Goal: Task Accomplishment & Management: Manage account settings

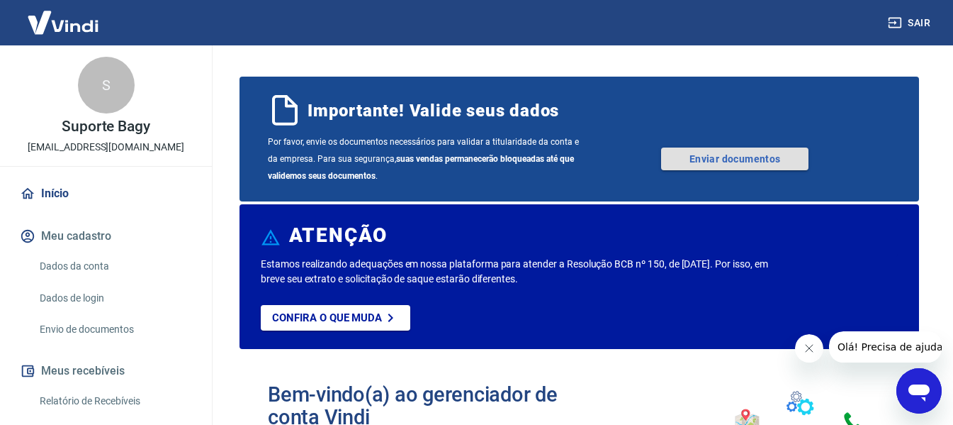
click at [687, 161] on link "Enviar documentos" at bounding box center [734, 158] width 147 height 23
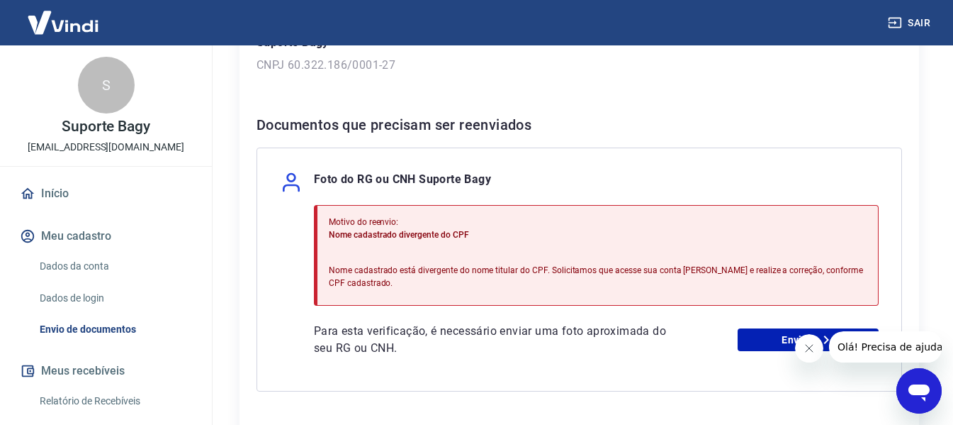
scroll to position [283, 0]
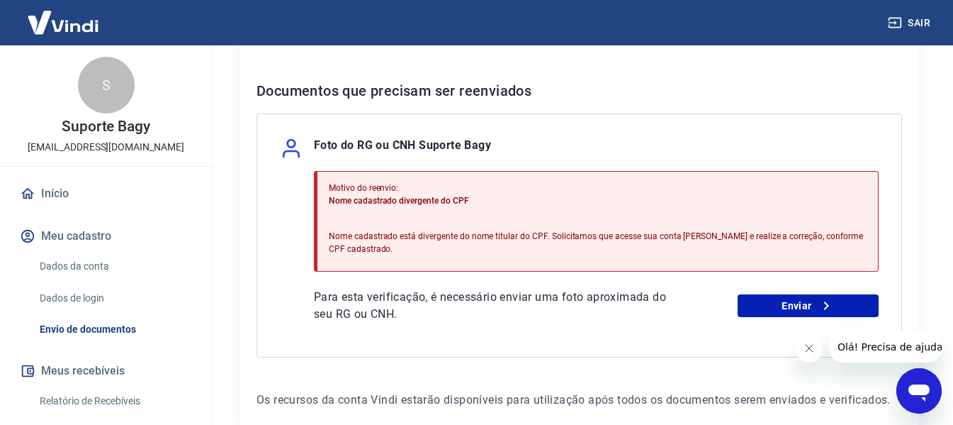
click at [96, 237] on button "Meu cadastro" at bounding box center [106, 235] width 178 height 31
click at [69, 243] on button "Meu cadastro" at bounding box center [106, 235] width 178 height 31
click at [89, 271] on link "Dados da conta" at bounding box center [114, 266] width 161 height 29
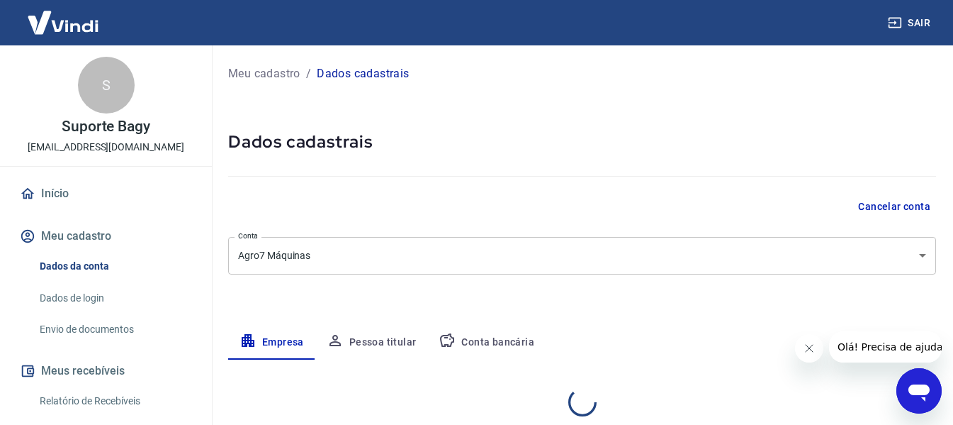
select select "SP"
select select "business"
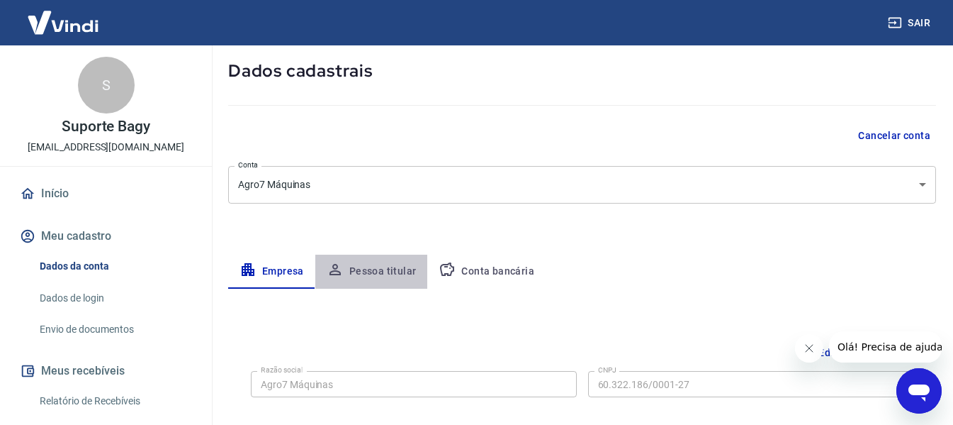
click at [397, 271] on button "Pessoa titular" at bounding box center [371, 271] width 113 height 34
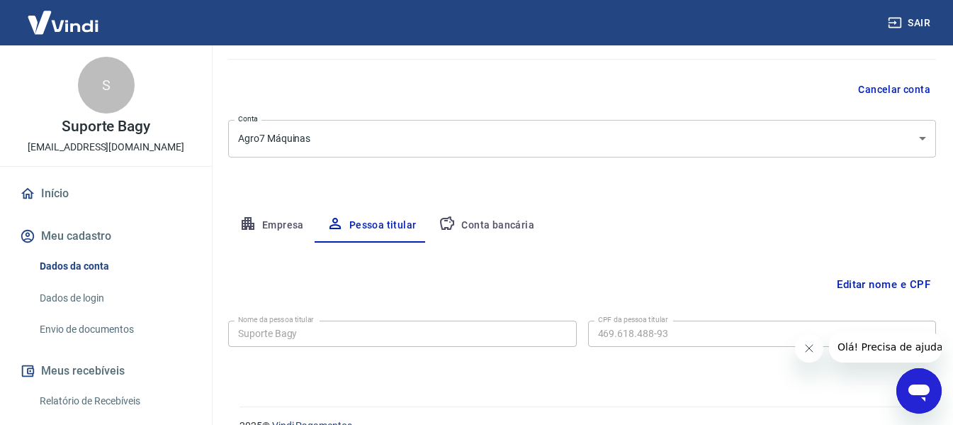
scroll to position [142, 0]
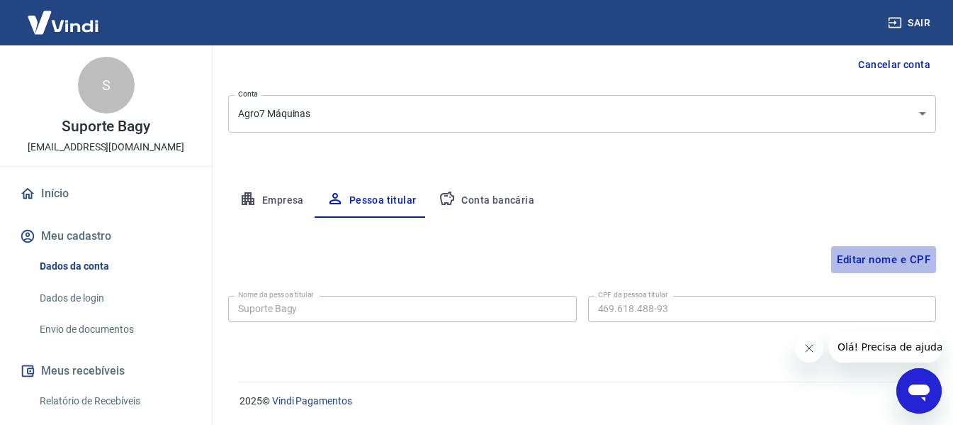
click at [862, 250] on button "Editar nome e CPF" at bounding box center [883, 259] width 105 height 27
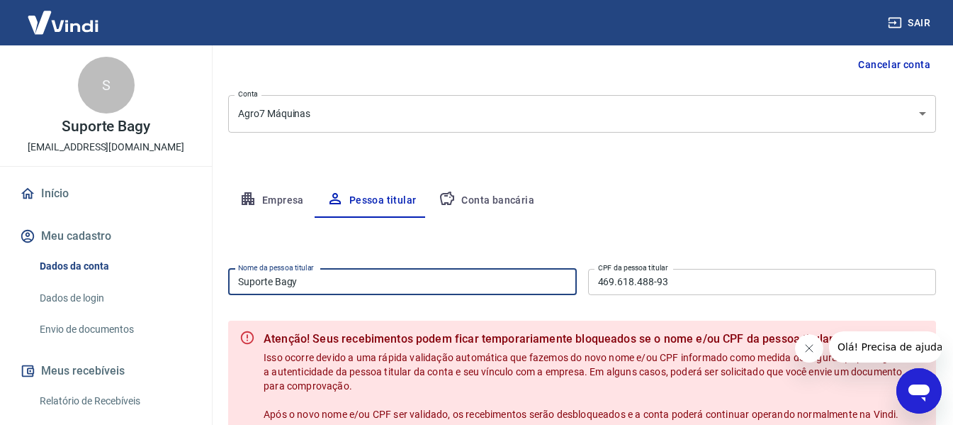
click at [285, 293] on input "Suporte Bagy" at bounding box center [402, 282] width 349 height 26
click at [336, 281] on input "Suporte Bagy" at bounding box center [402, 282] width 349 height 26
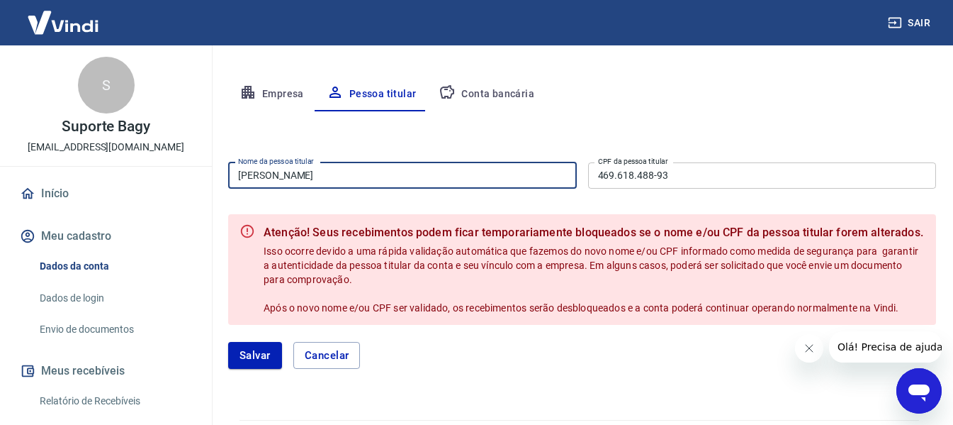
scroll to position [283, 0]
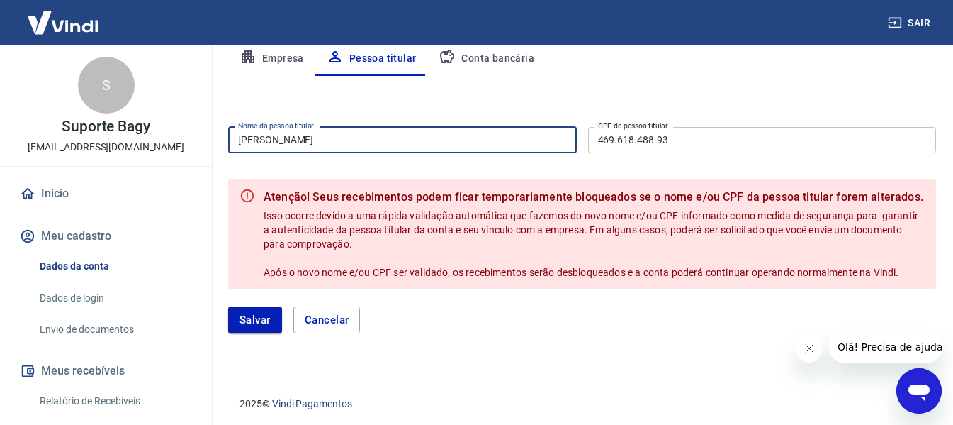
type input "[PERSON_NAME]"
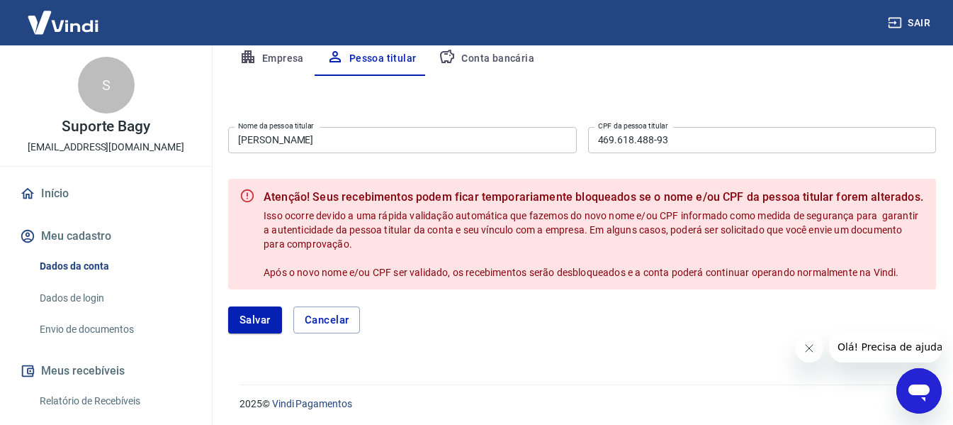
click at [215, 307] on div "Meu cadastro / Dados cadastrais Dados cadastrais Cancelar conta Conta Agro7 Máq…" at bounding box center [582, 64] width 742 height 605
click at [245, 315] on button "Salvar" at bounding box center [255, 319] width 54 height 27
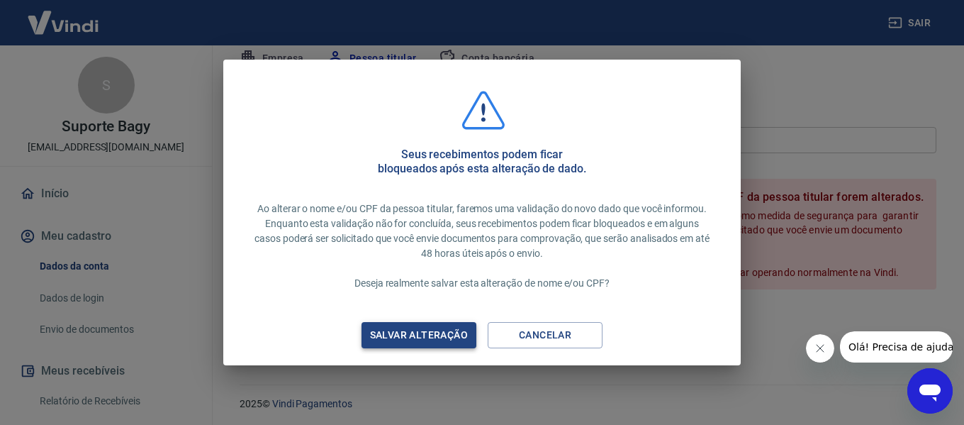
click at [432, 338] on div "Salvar alteração" at bounding box center [419, 335] width 132 height 18
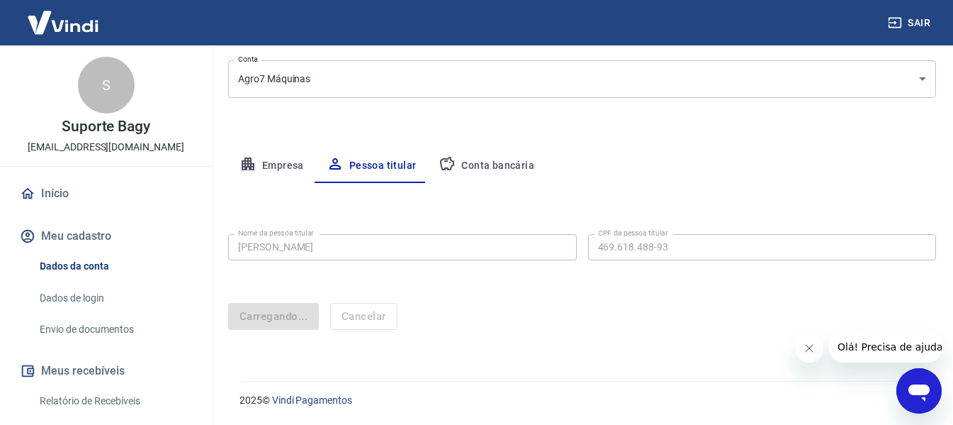
scroll to position [142, 0]
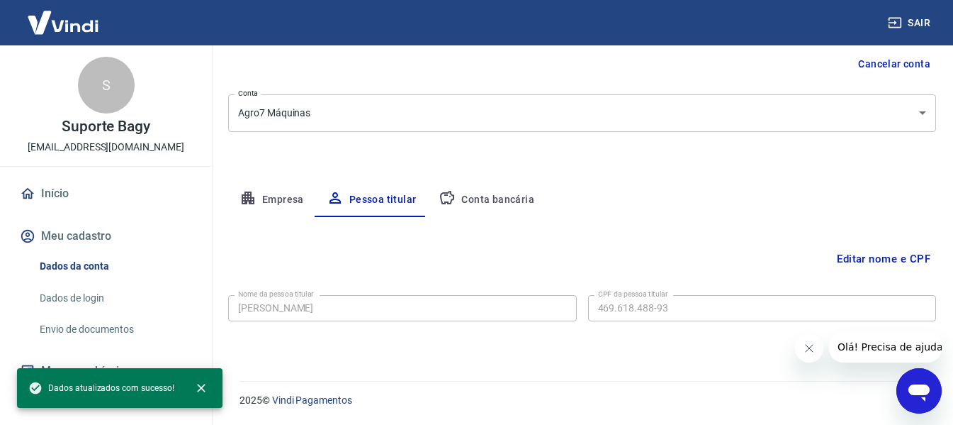
click at [298, 201] on button "Empresa" at bounding box center [271, 200] width 87 height 34
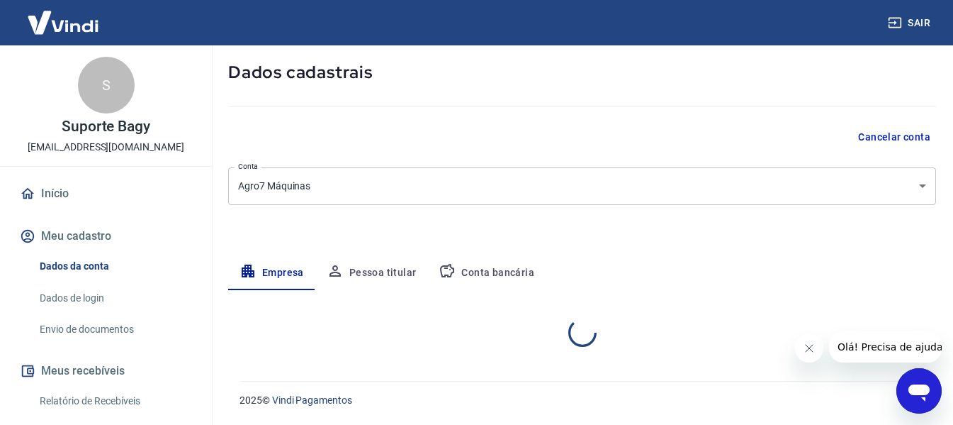
select select "SP"
select select "business"
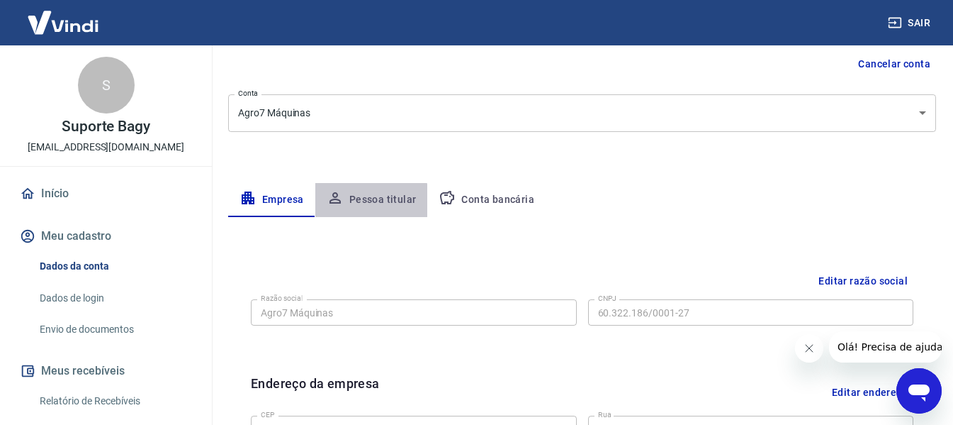
click at [361, 210] on button "Pessoa titular" at bounding box center [371, 200] width 113 height 34
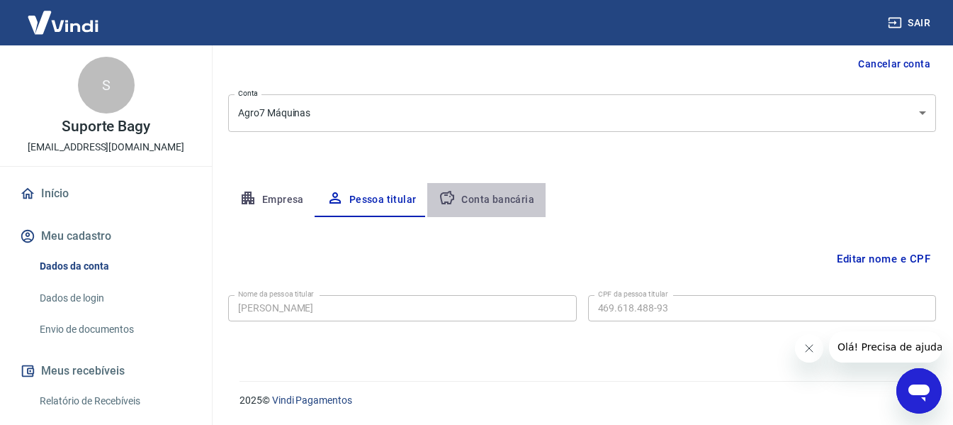
click at [502, 191] on button "Conta bancária" at bounding box center [486, 200] width 118 height 34
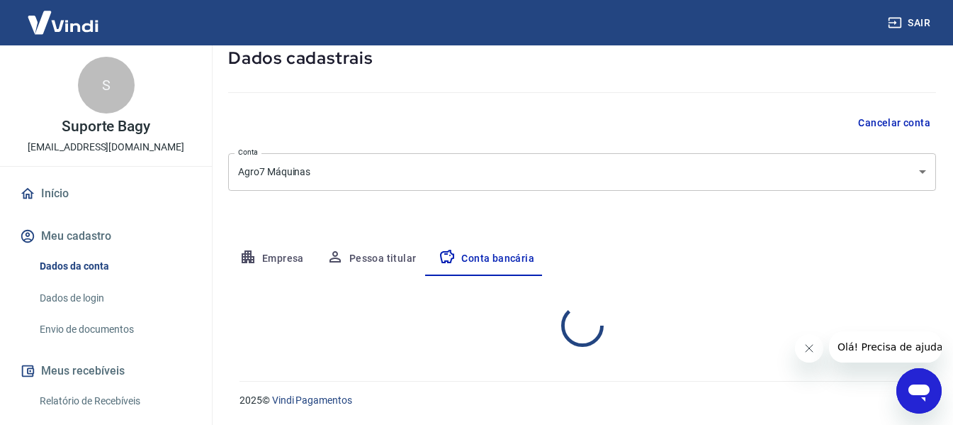
select select "1"
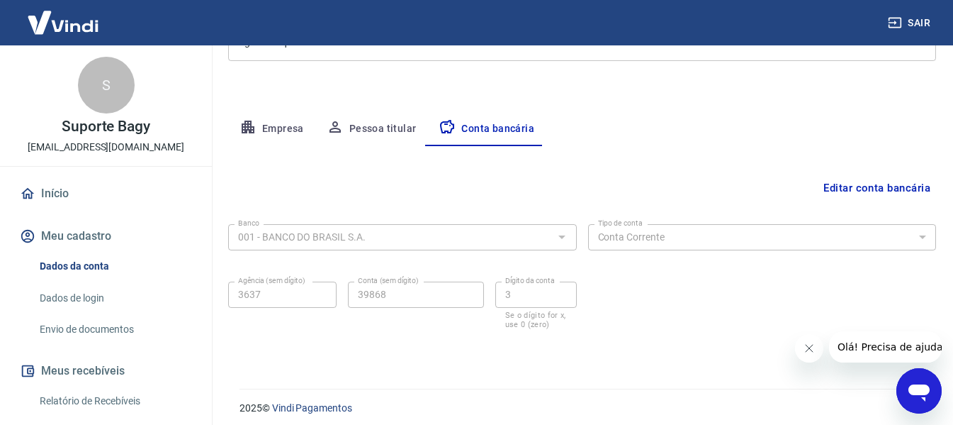
scroll to position [221, 0]
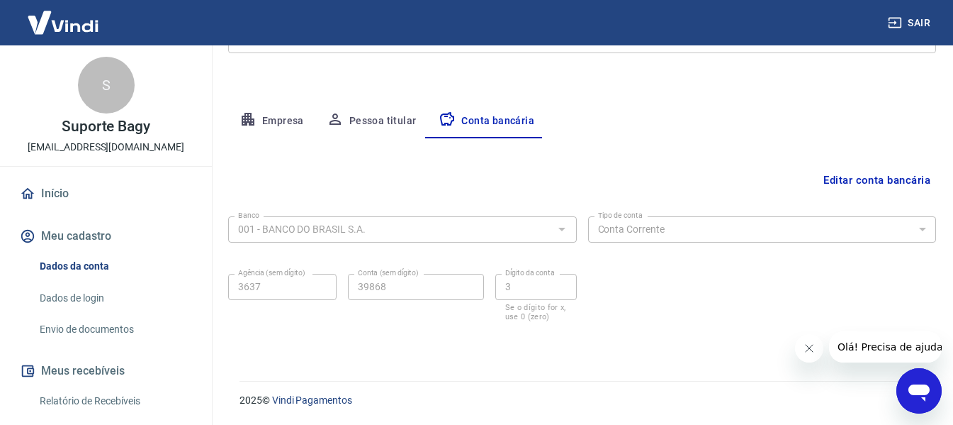
click at [804, 349] on icon "Fechar mensagem da empresa" at bounding box center [808, 347] width 11 height 11
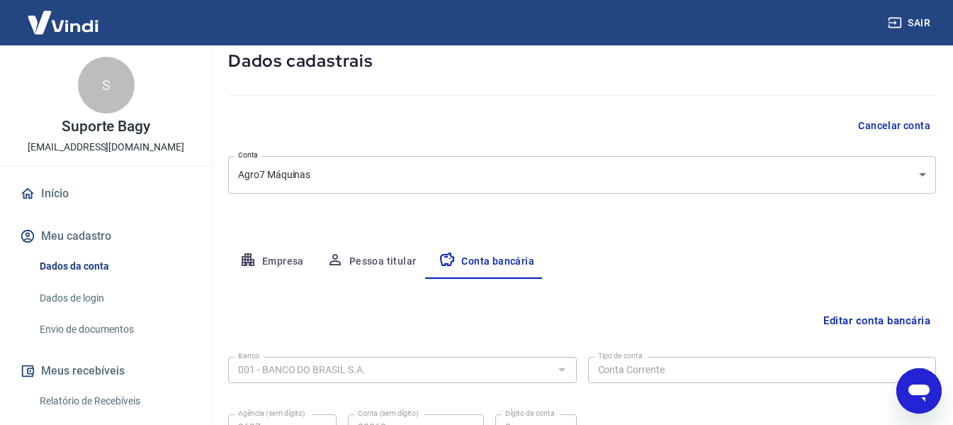
scroll to position [79, 0]
click at [60, 189] on link "Início" at bounding box center [106, 193] width 178 height 31
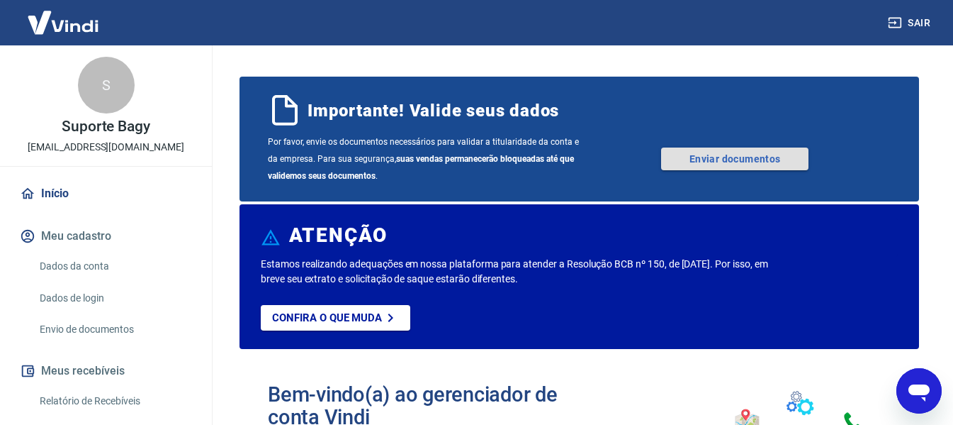
click at [741, 164] on link "Enviar documentos" at bounding box center [734, 158] width 147 height 23
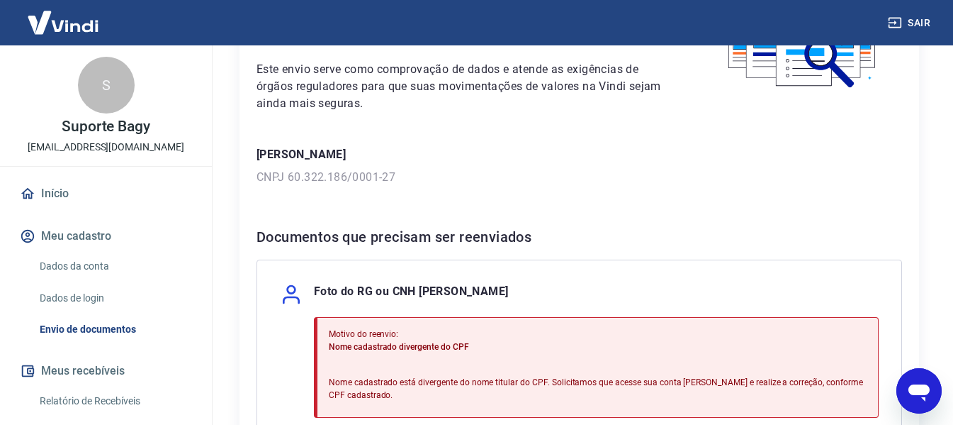
scroll to position [213, 0]
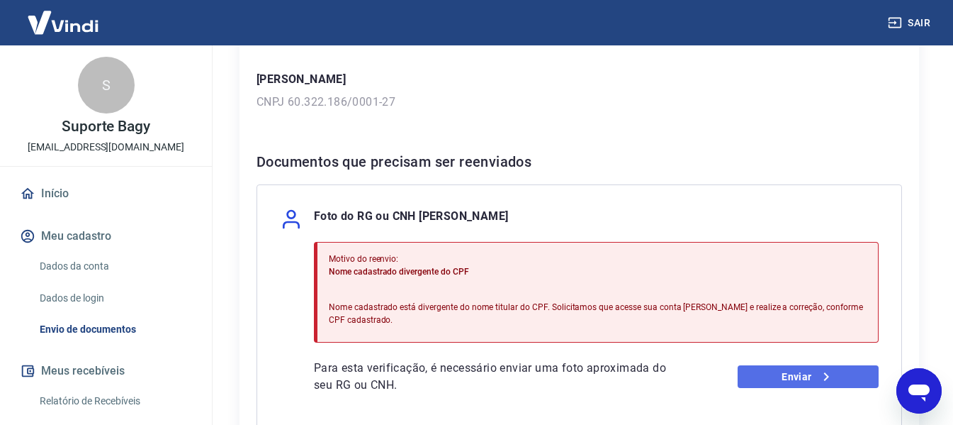
click at [785, 369] on link "Enviar" at bounding box center [808, 376] width 141 height 23
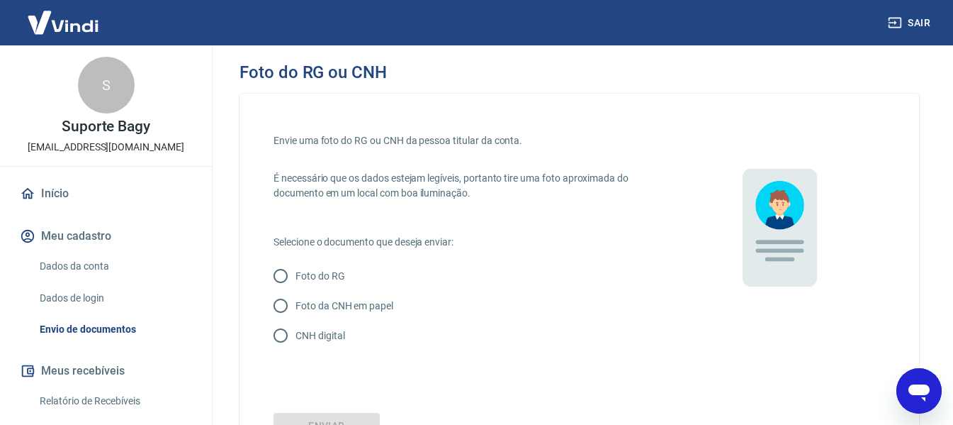
click at [275, 331] on input "CNH digital" at bounding box center [281, 335] width 30 height 30
radio input "true"
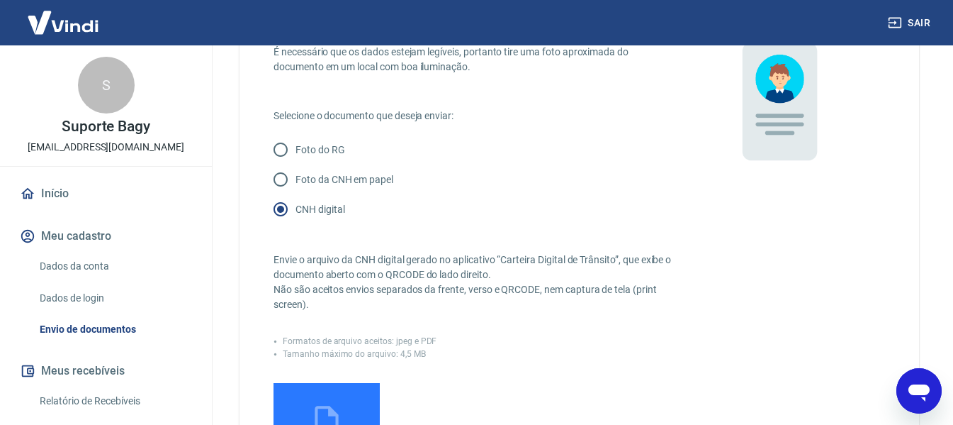
scroll to position [213, 0]
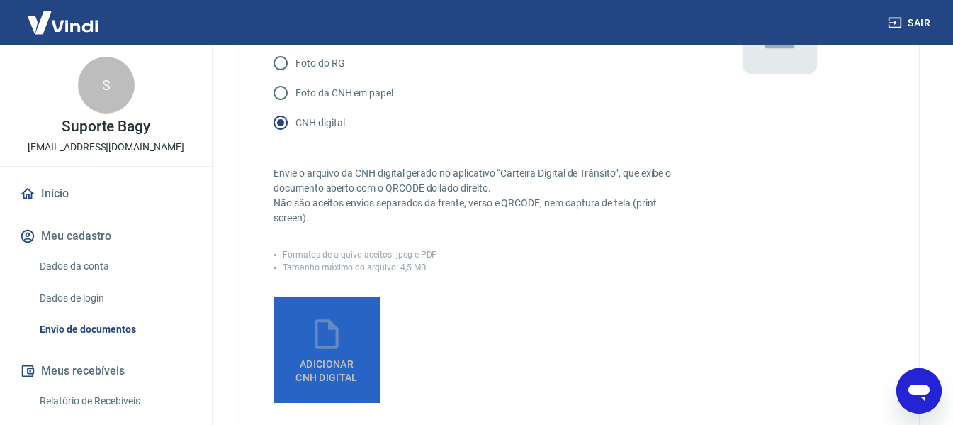
click at [333, 327] on icon at bounding box center [326, 334] width 23 height 30
click at [0, 0] on input "Adicionar CNH Digital" at bounding box center [0, 0] width 0 height 0
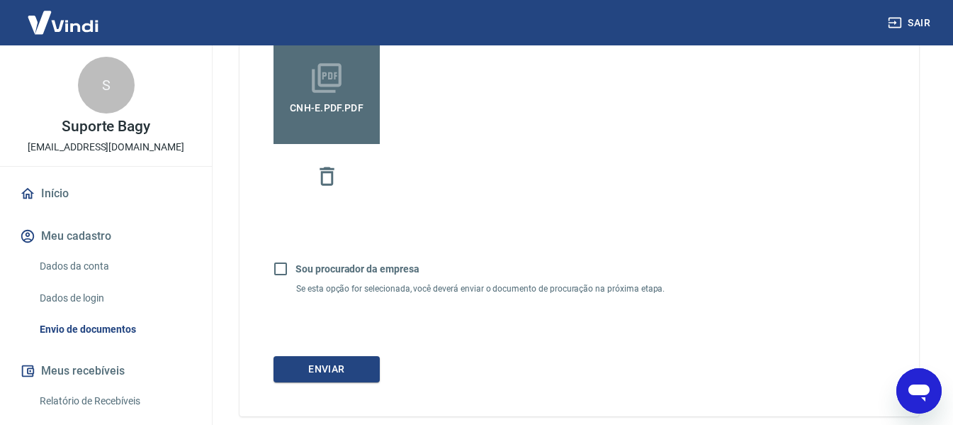
scroll to position [496, 0]
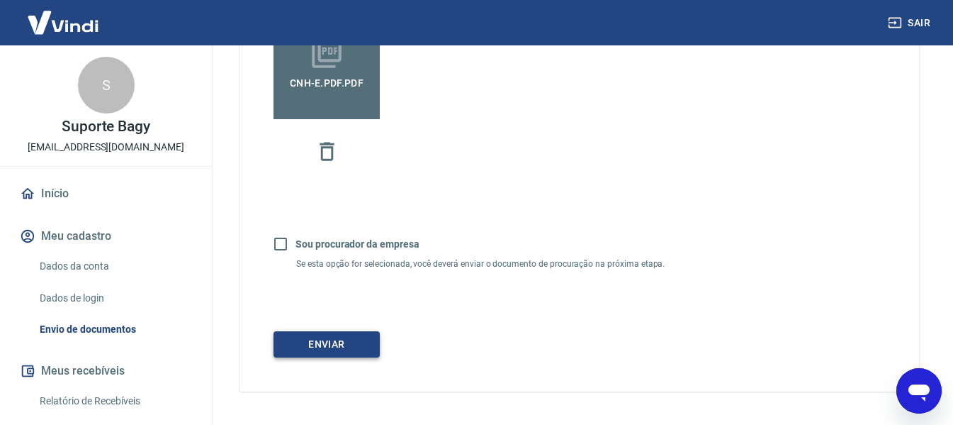
click at [337, 344] on button "Enviar" at bounding box center [327, 344] width 106 height 26
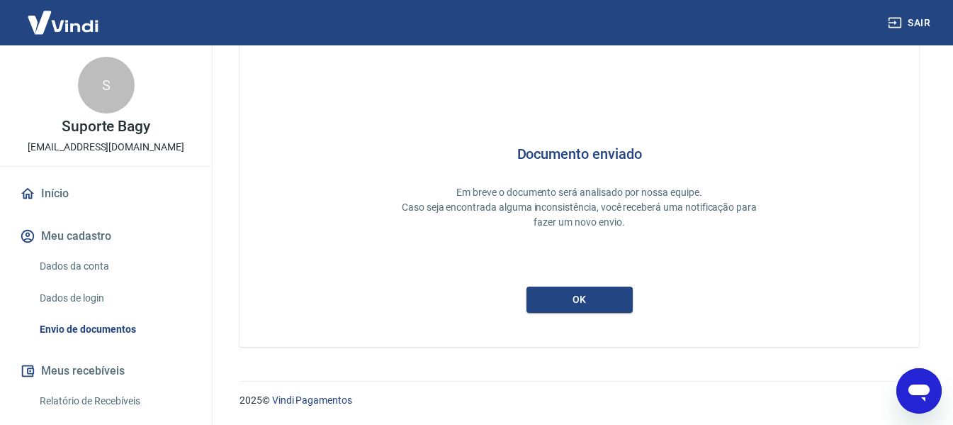
scroll to position [23, 0]
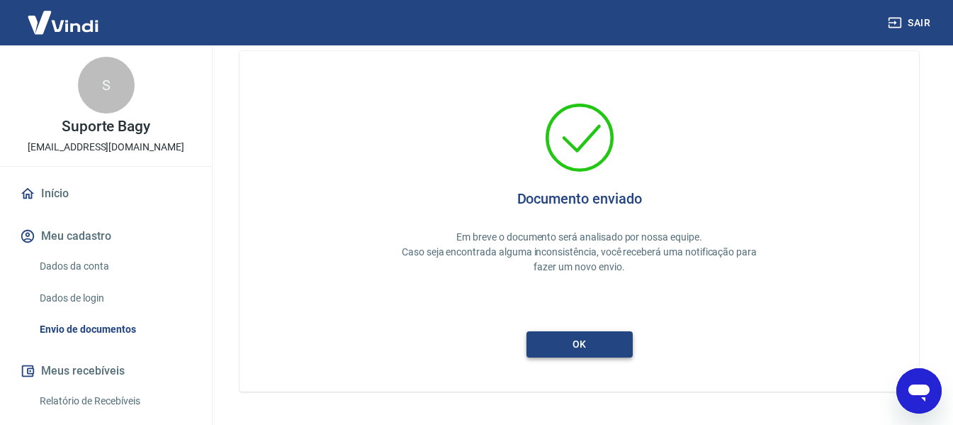
click at [575, 348] on button "ok" at bounding box center [580, 344] width 106 height 26
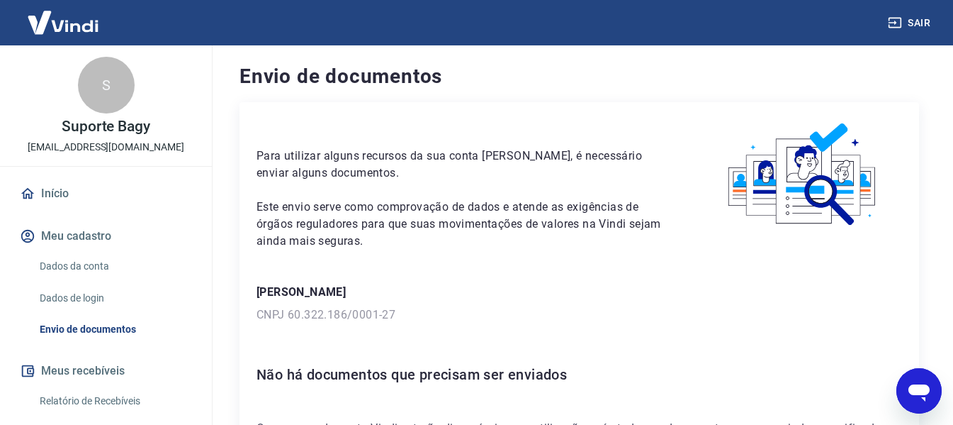
click at [41, 188] on link "Início" at bounding box center [106, 193] width 178 height 31
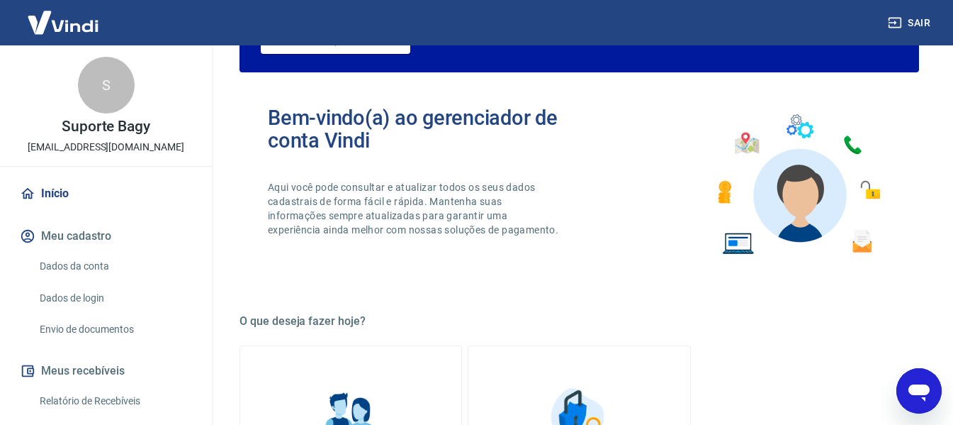
scroll to position [71, 0]
